Goal: Understand process/instructions: Learn how to perform a task or action

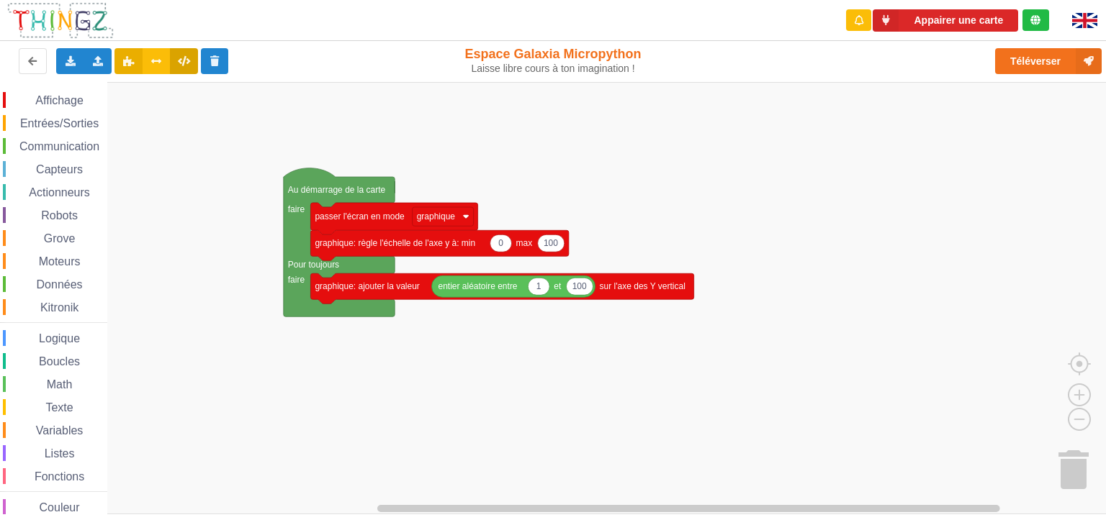
click at [196, 55] on button at bounding box center [184, 61] width 28 height 26
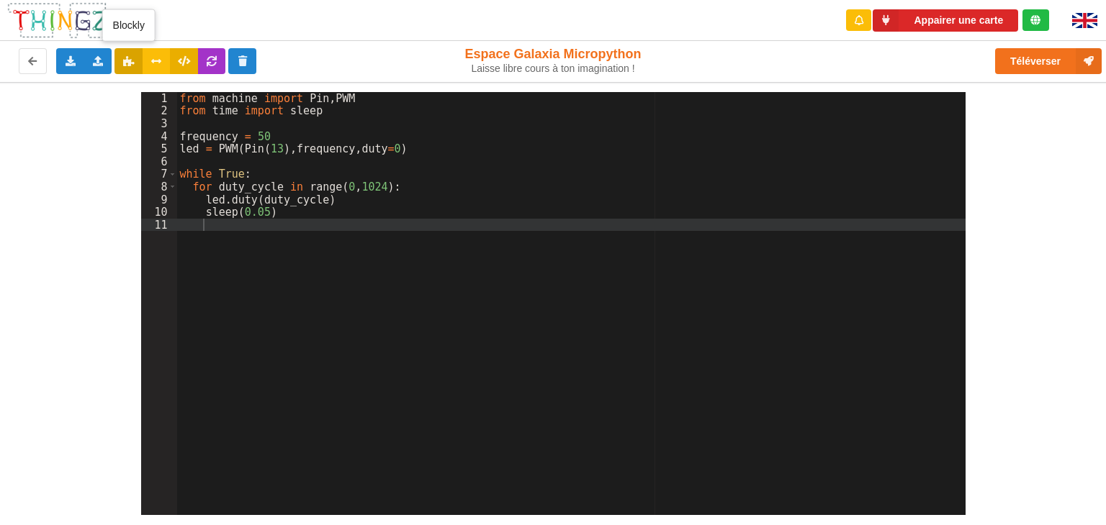
click at [130, 61] on icon at bounding box center [128, 60] width 12 height 9
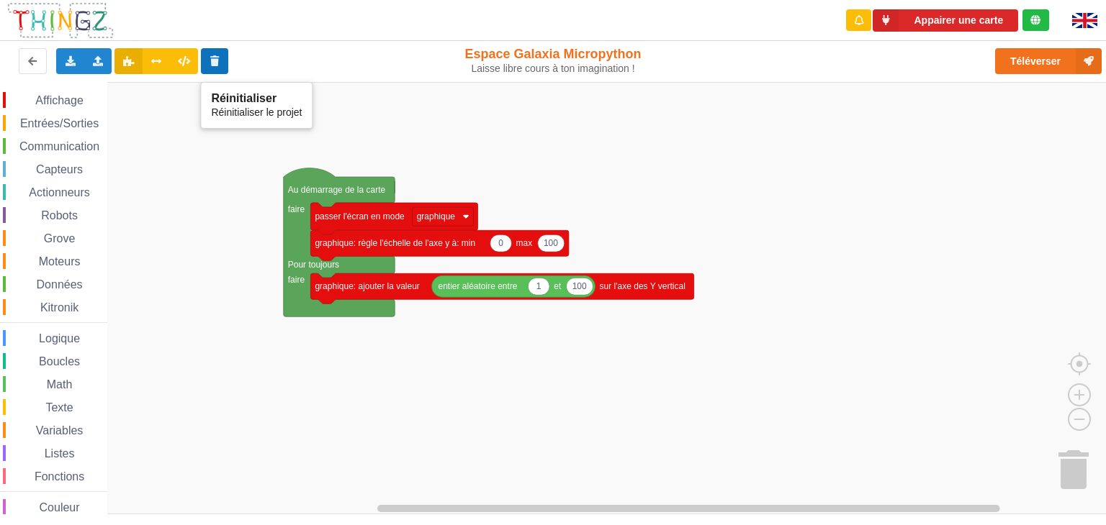
click at [217, 61] on icon at bounding box center [215, 60] width 12 height 9
click at [212, 67] on button at bounding box center [215, 61] width 28 height 26
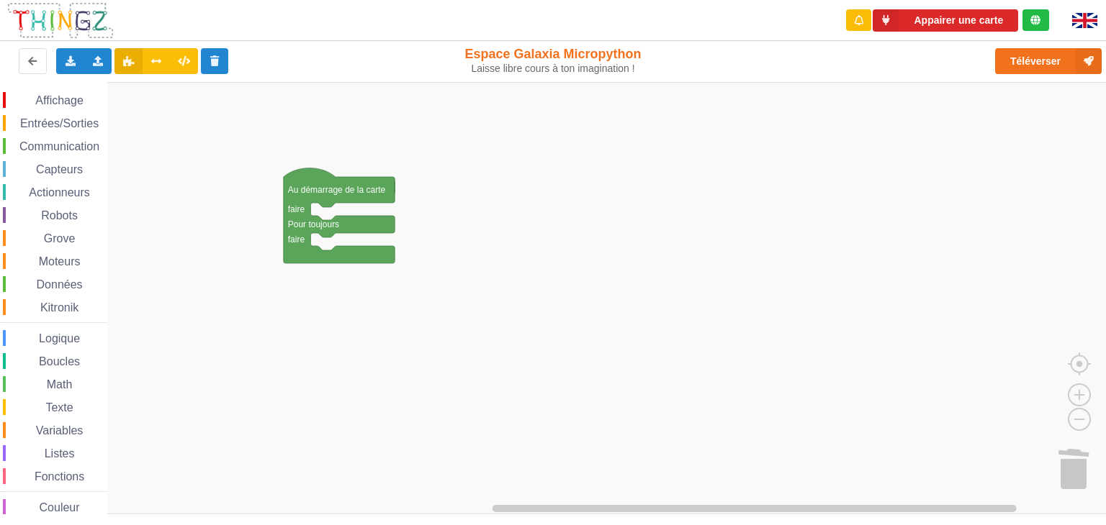
click at [54, 144] on span "Communication" at bounding box center [59, 146] width 84 height 12
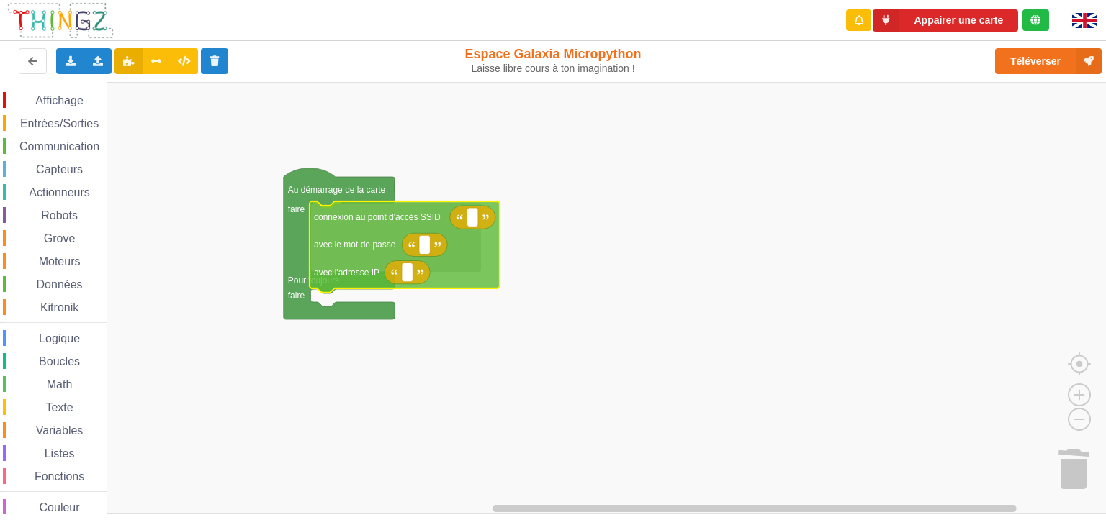
click at [320, 215] on div "Affichage Entrées/Sorties Communication Capteurs Actionneurs Robots Grove Moteu…" at bounding box center [558, 298] width 1116 height 433
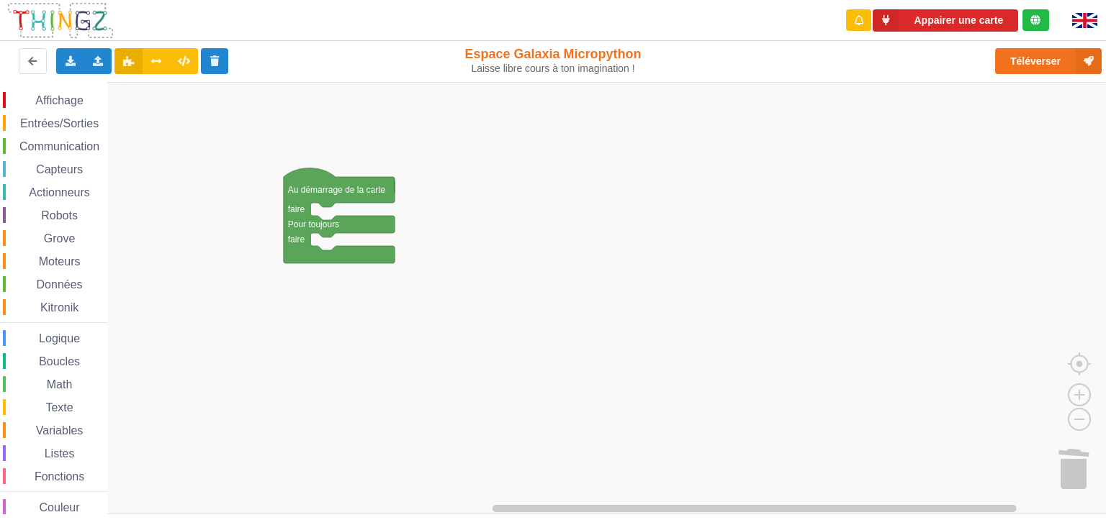
click at [72, 138] on div "Communication" at bounding box center [55, 146] width 104 height 16
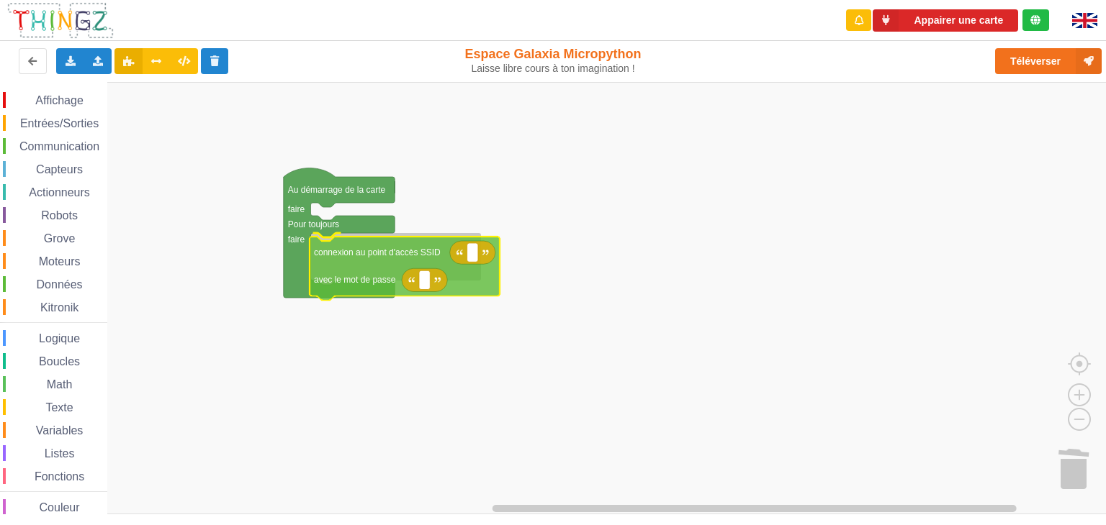
click at [330, 245] on div "Affichage Entrées/Sorties Communication Capteurs Actionneurs Robots Grove Moteu…" at bounding box center [558, 298] width 1116 height 433
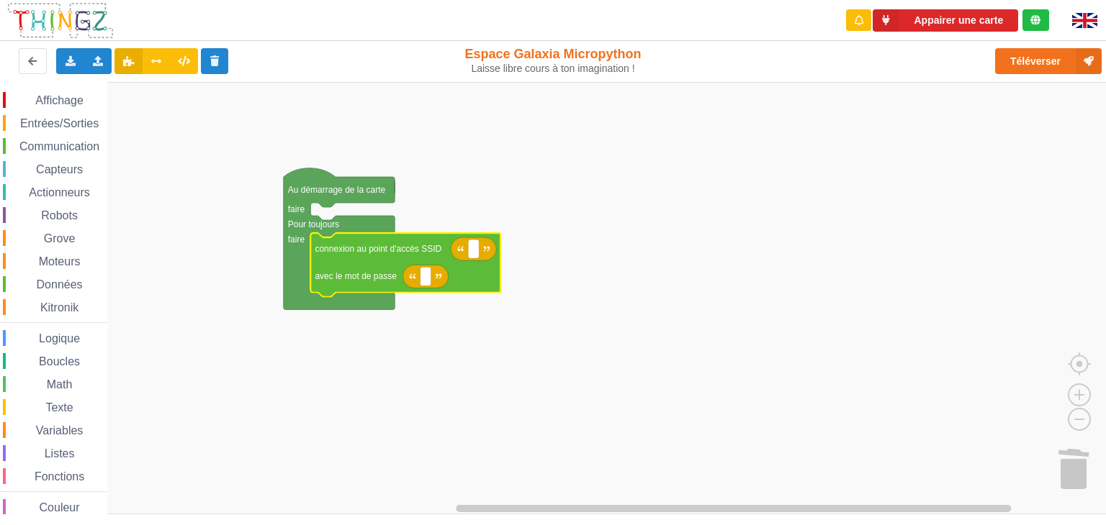
click at [55, 118] on span "Entrées/Sorties" at bounding box center [59, 123] width 83 height 12
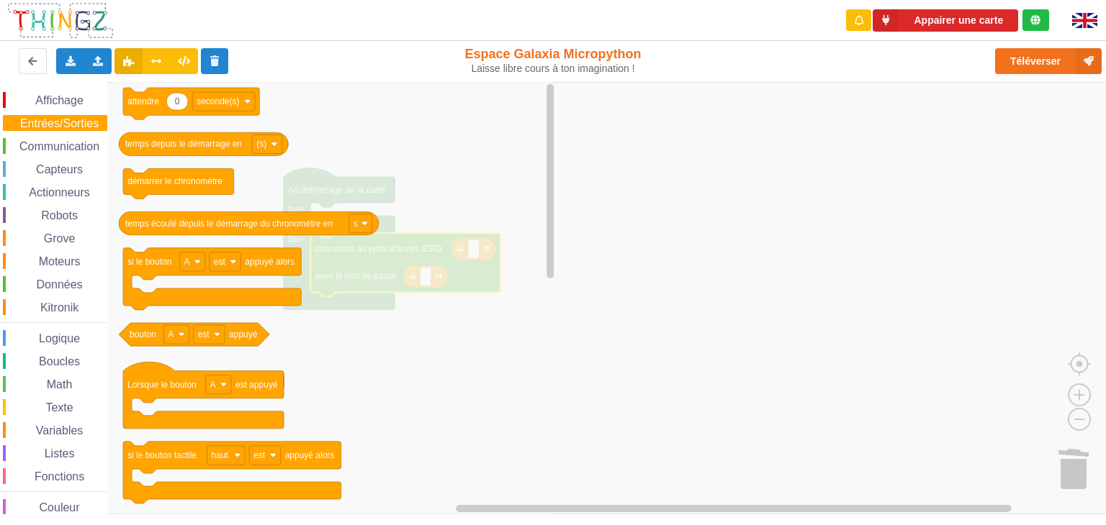
click at [57, 140] on span "Communication" at bounding box center [59, 146] width 84 height 12
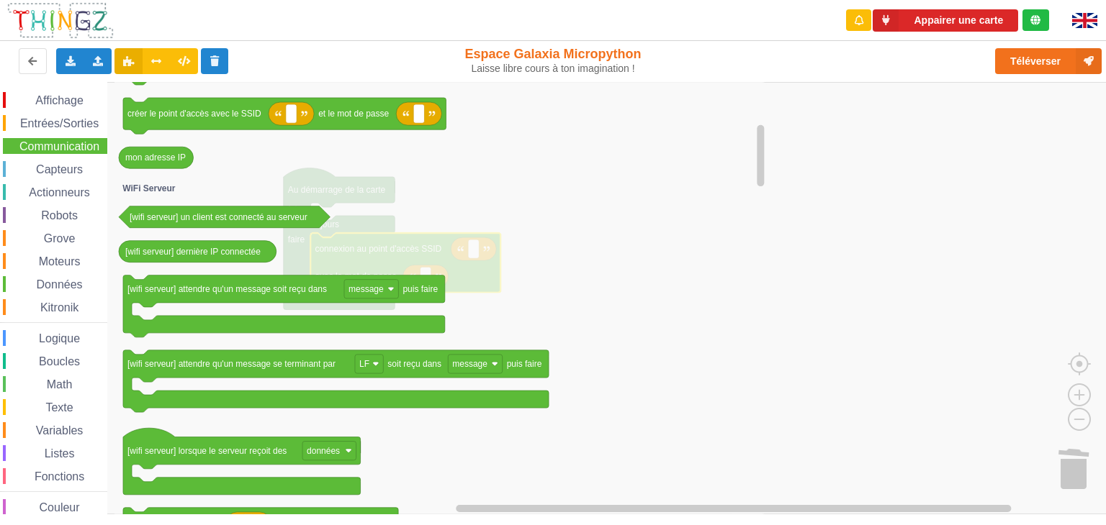
click at [577, 299] on icon "Espace de travail de Blocky" at bounding box center [440, 298] width 653 height 433
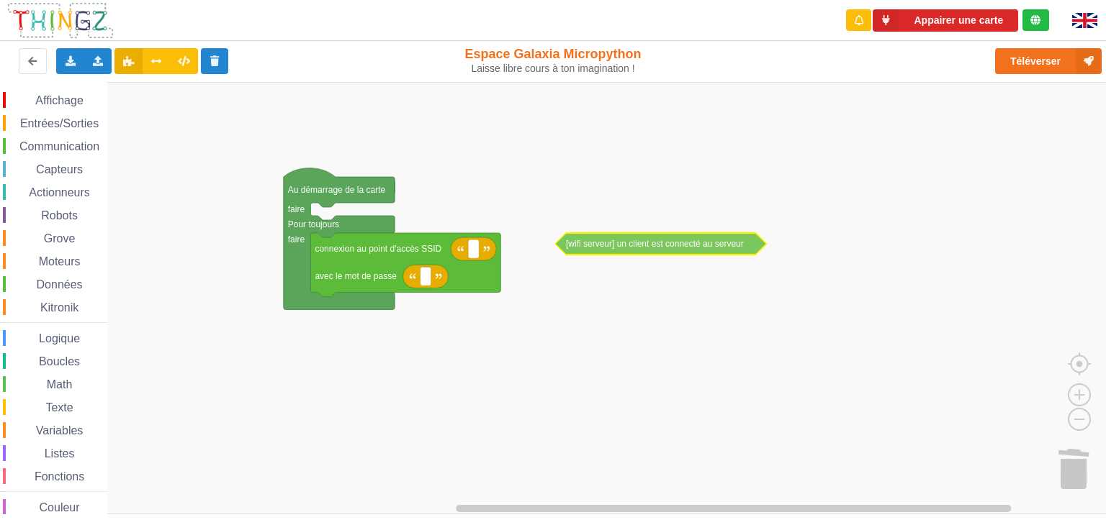
click at [653, 240] on div "Affichage Entrées/Sorties Communication Capteurs Actionneurs Robots Grove Moteu…" at bounding box center [558, 298] width 1116 height 433
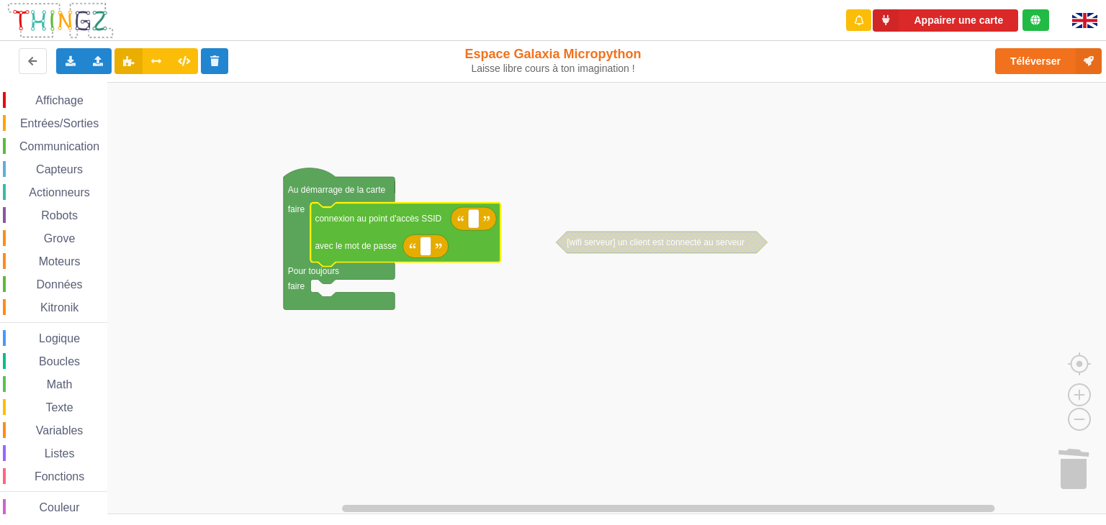
click at [58, 338] on span "Logique" at bounding box center [59, 339] width 45 height 12
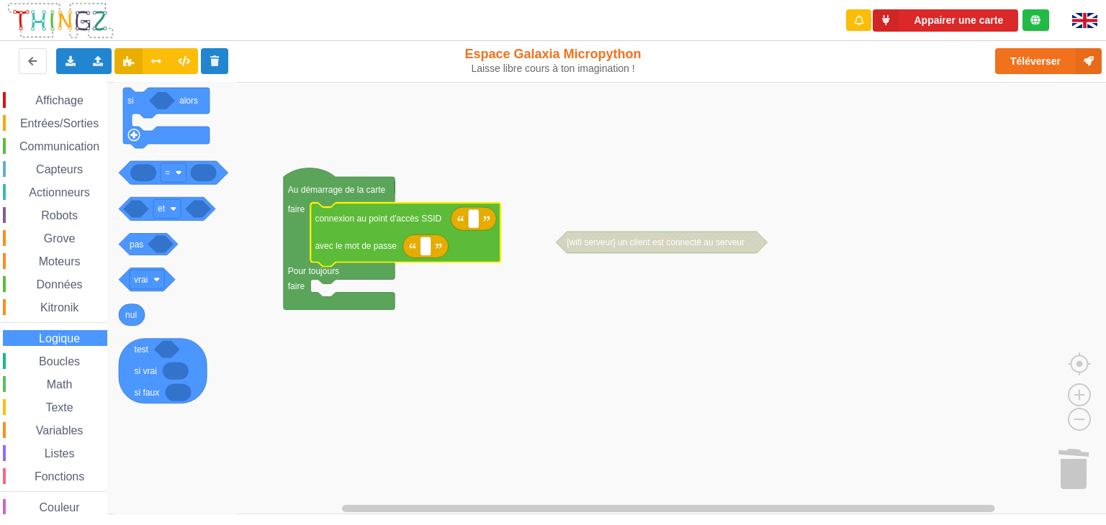
click at [58, 362] on span "Boucles" at bounding box center [59, 362] width 45 height 12
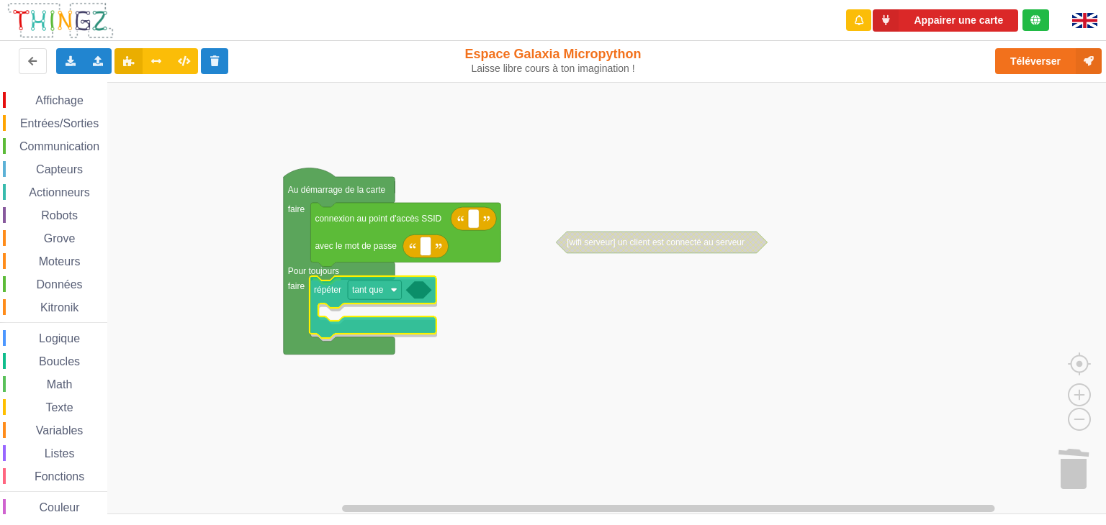
click at [333, 291] on div "Affichage Entrées/Sorties Communication Capteurs Actionneurs Robots Grove Moteu…" at bounding box center [558, 298] width 1116 height 433
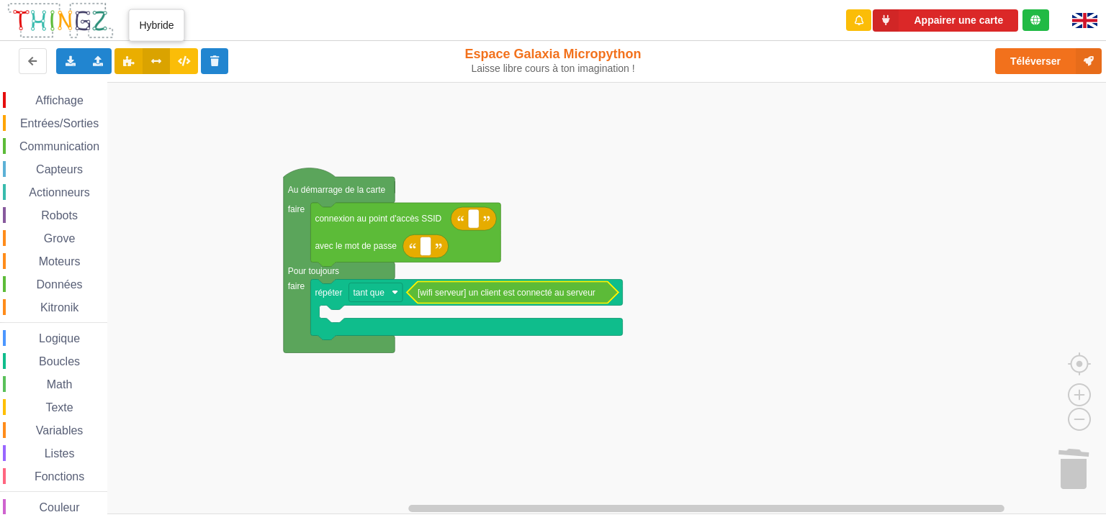
click at [150, 61] on icon at bounding box center [156, 60] width 12 height 9
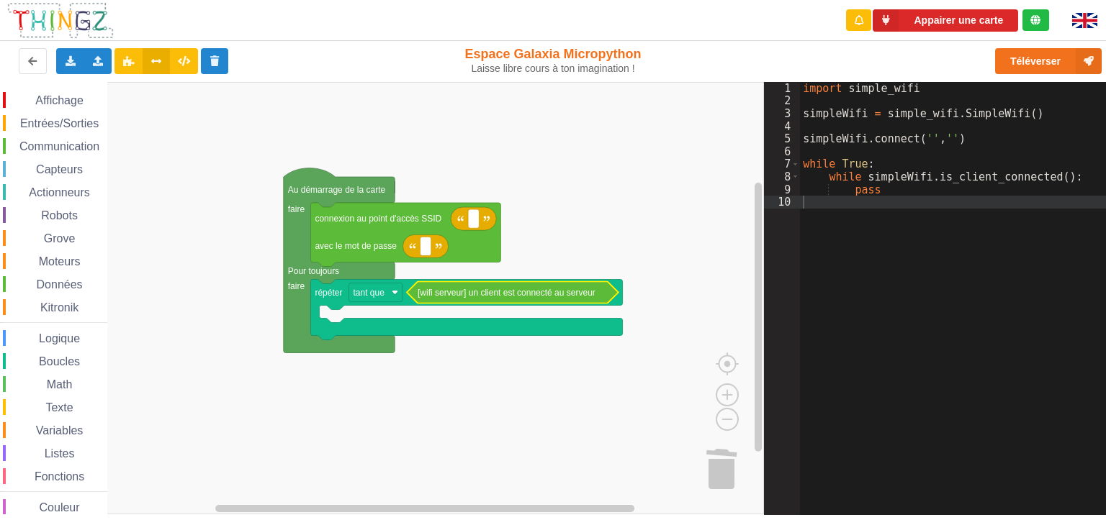
click at [61, 125] on span "Entrées/Sorties" at bounding box center [59, 123] width 83 height 12
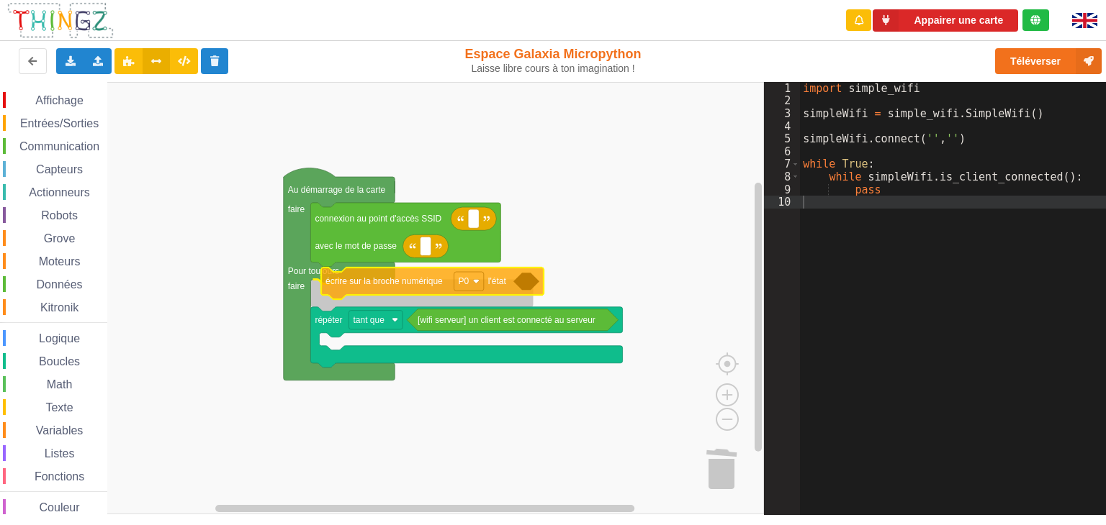
click at [337, 281] on div "Affichage Entrées/Sorties Communication Capteurs Actionneurs Robots Grove Moteu…" at bounding box center [382, 298] width 764 height 433
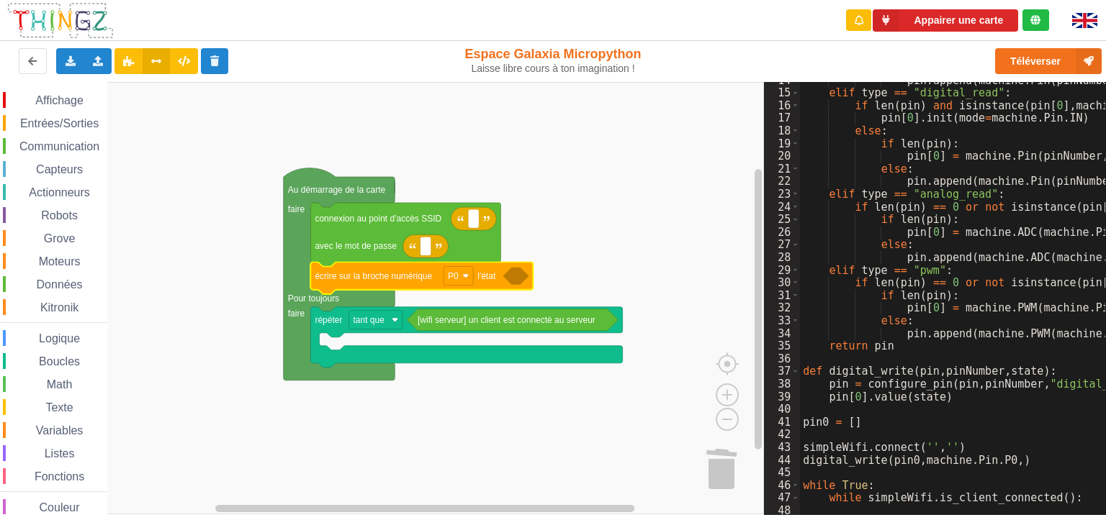
scroll to position [199, 0]
